Goal: Find specific page/section: Find specific page/section

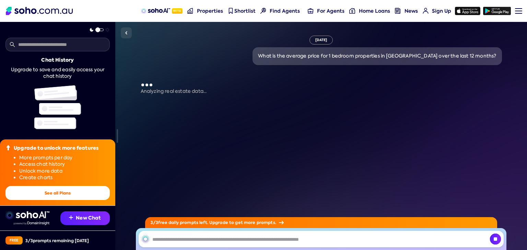
click at [213, 10] on span "Properties" at bounding box center [210, 11] width 26 height 7
